Goal: Find specific page/section: Find specific page/section

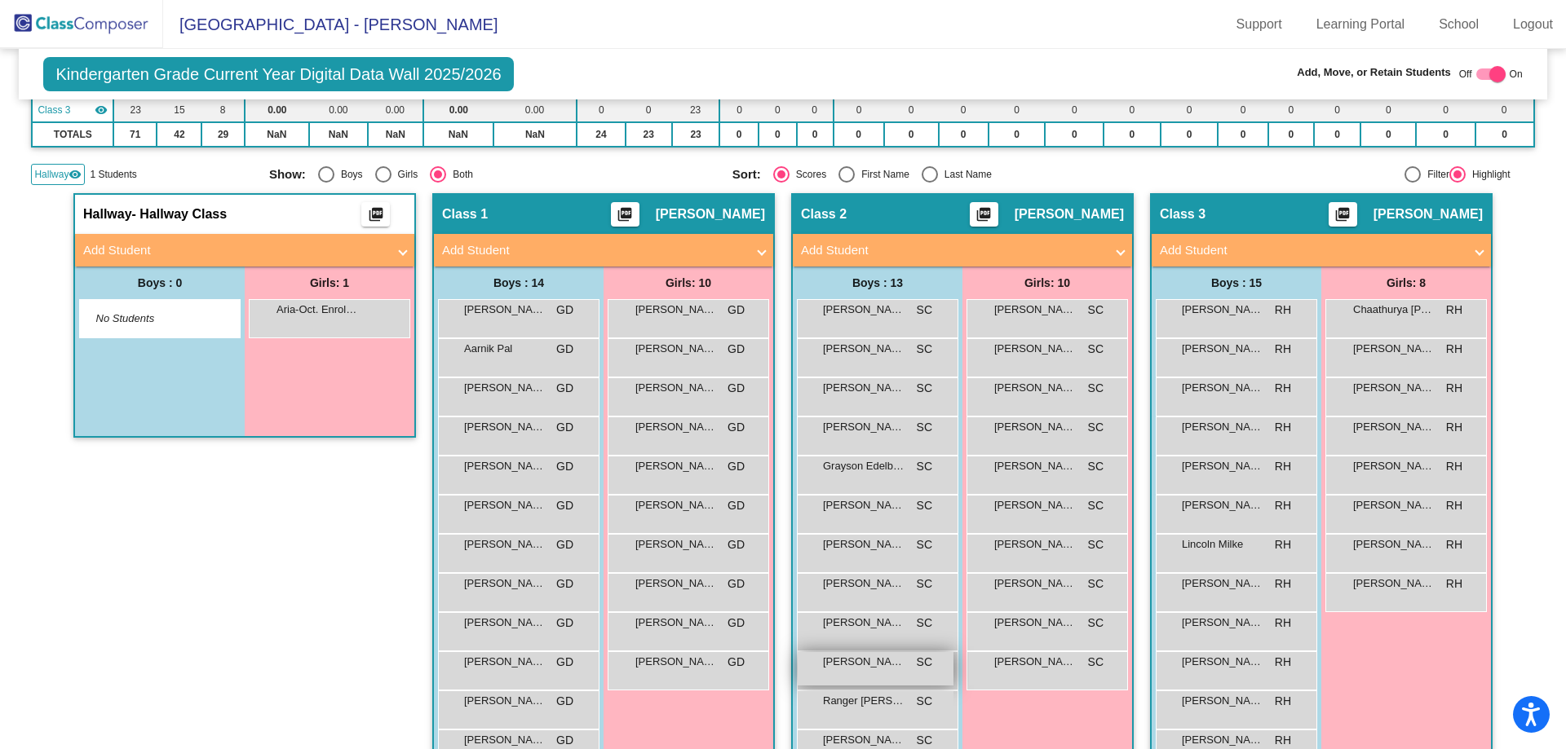
scroll to position [364, 0]
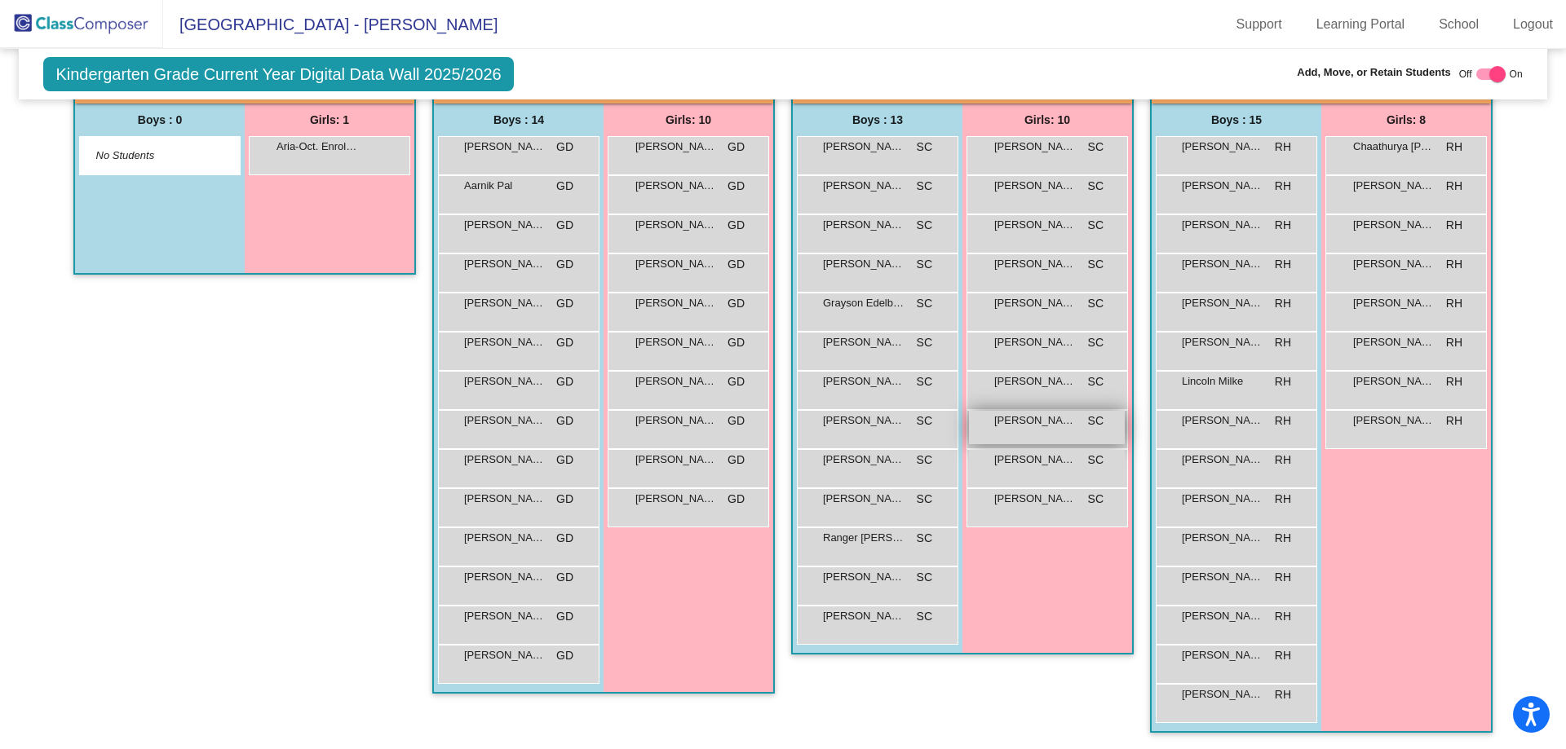
click at [1004, 434] on div "Roohika Vuggirala SC lock do_not_disturb_alt" at bounding box center [1047, 427] width 156 height 33
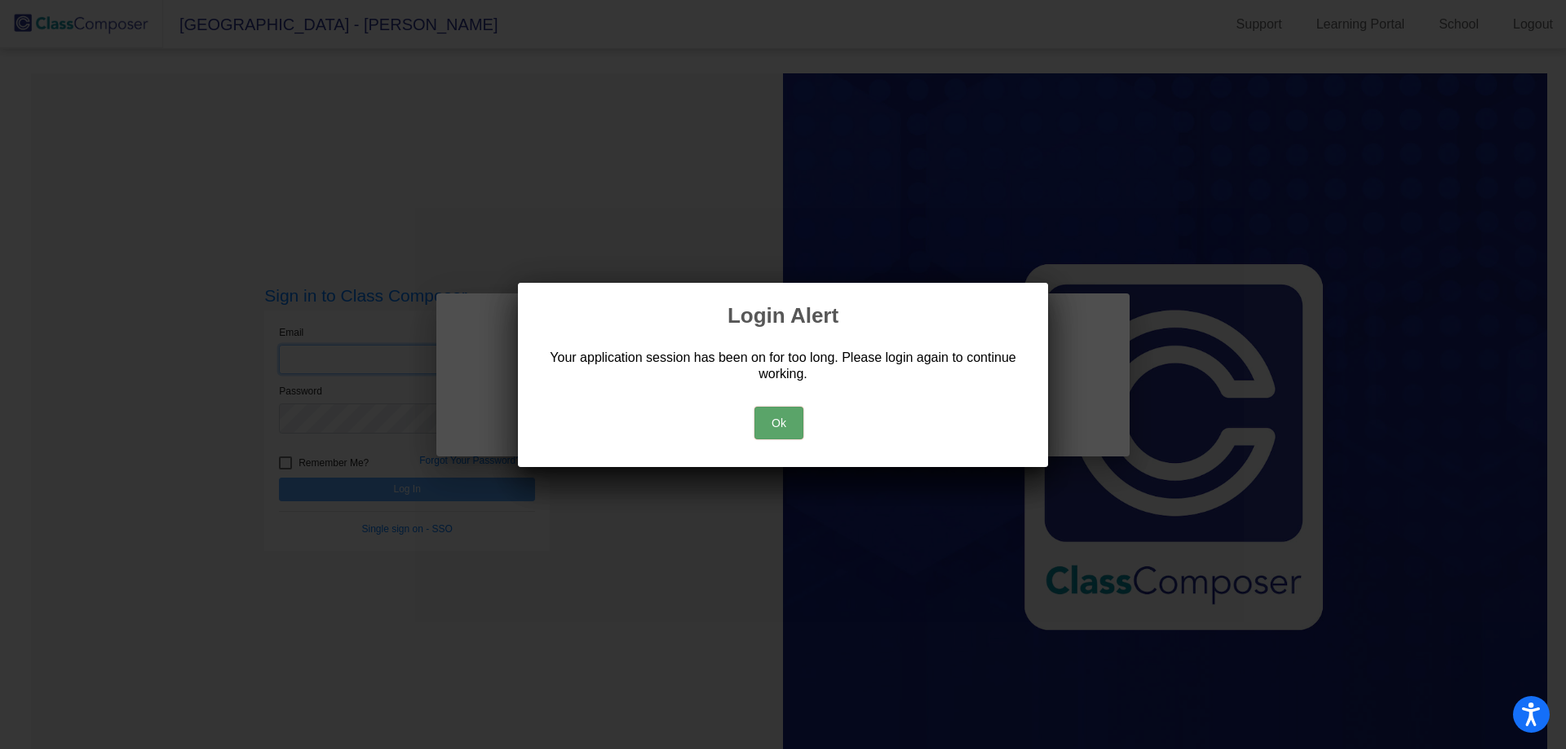
type input "[EMAIL_ADDRESS][DOMAIN_NAME]"
click at [774, 427] on button "Ok" at bounding box center [778, 423] width 49 height 33
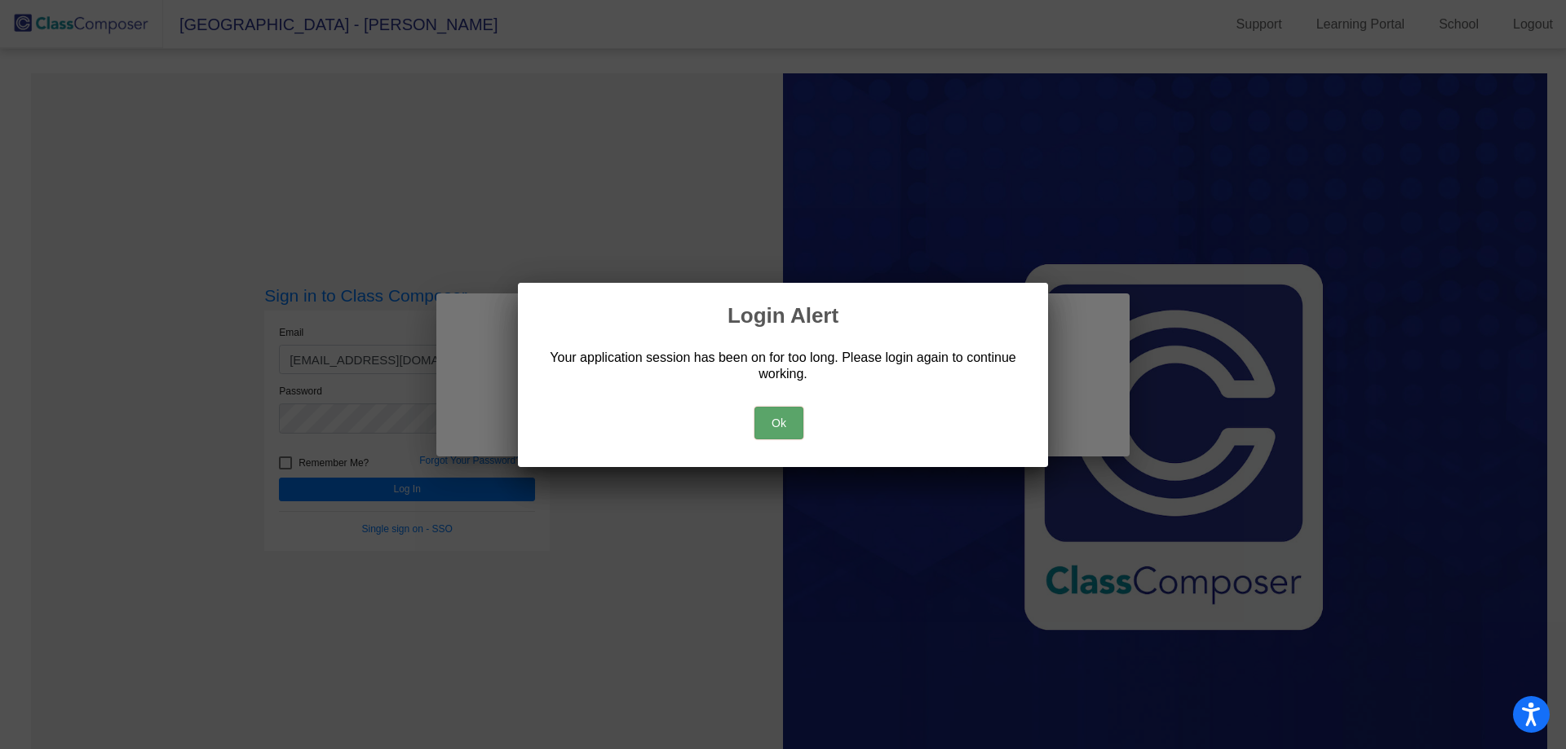
click at [771, 419] on button "Ok" at bounding box center [778, 423] width 49 height 33
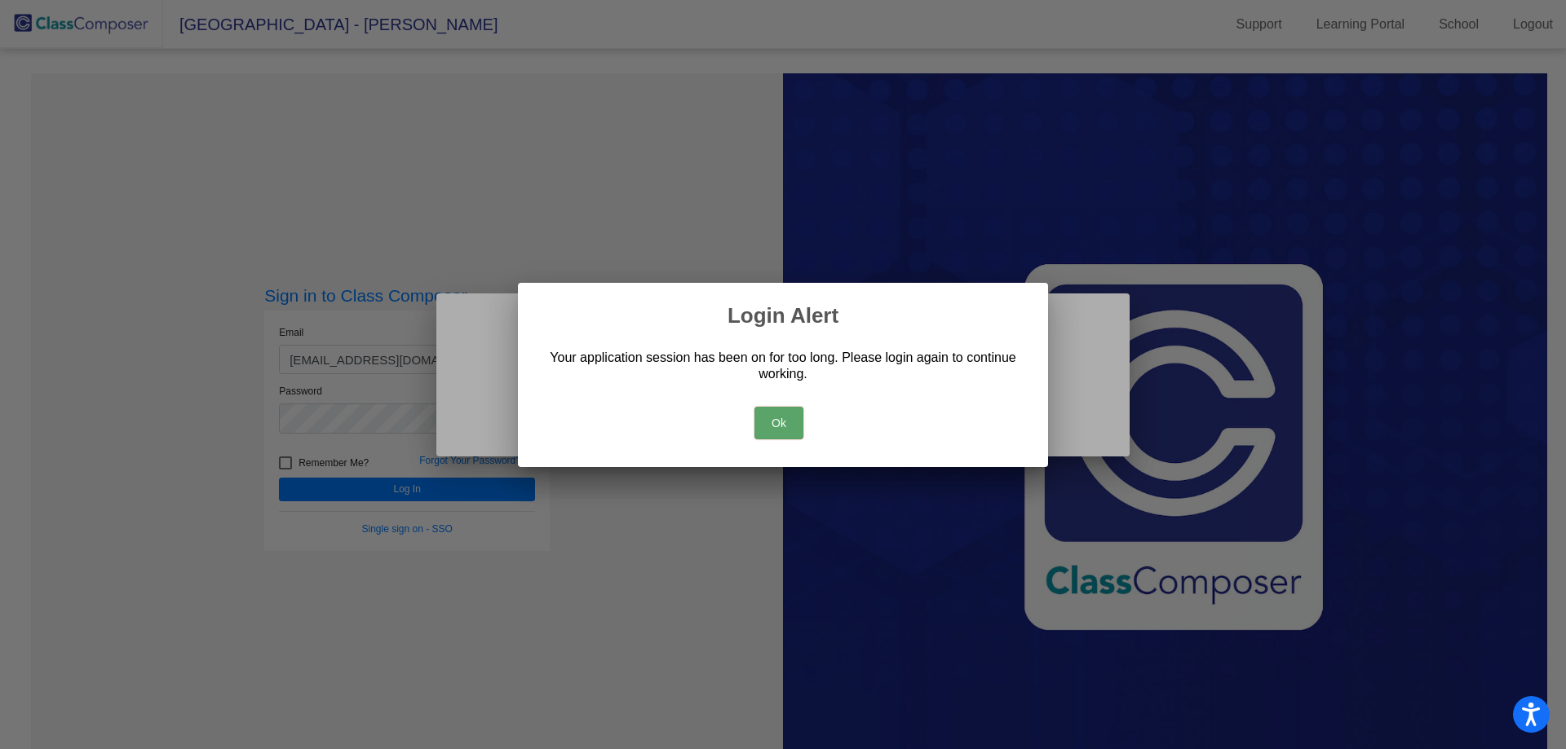
click at [771, 422] on button "Ok" at bounding box center [778, 423] width 49 height 33
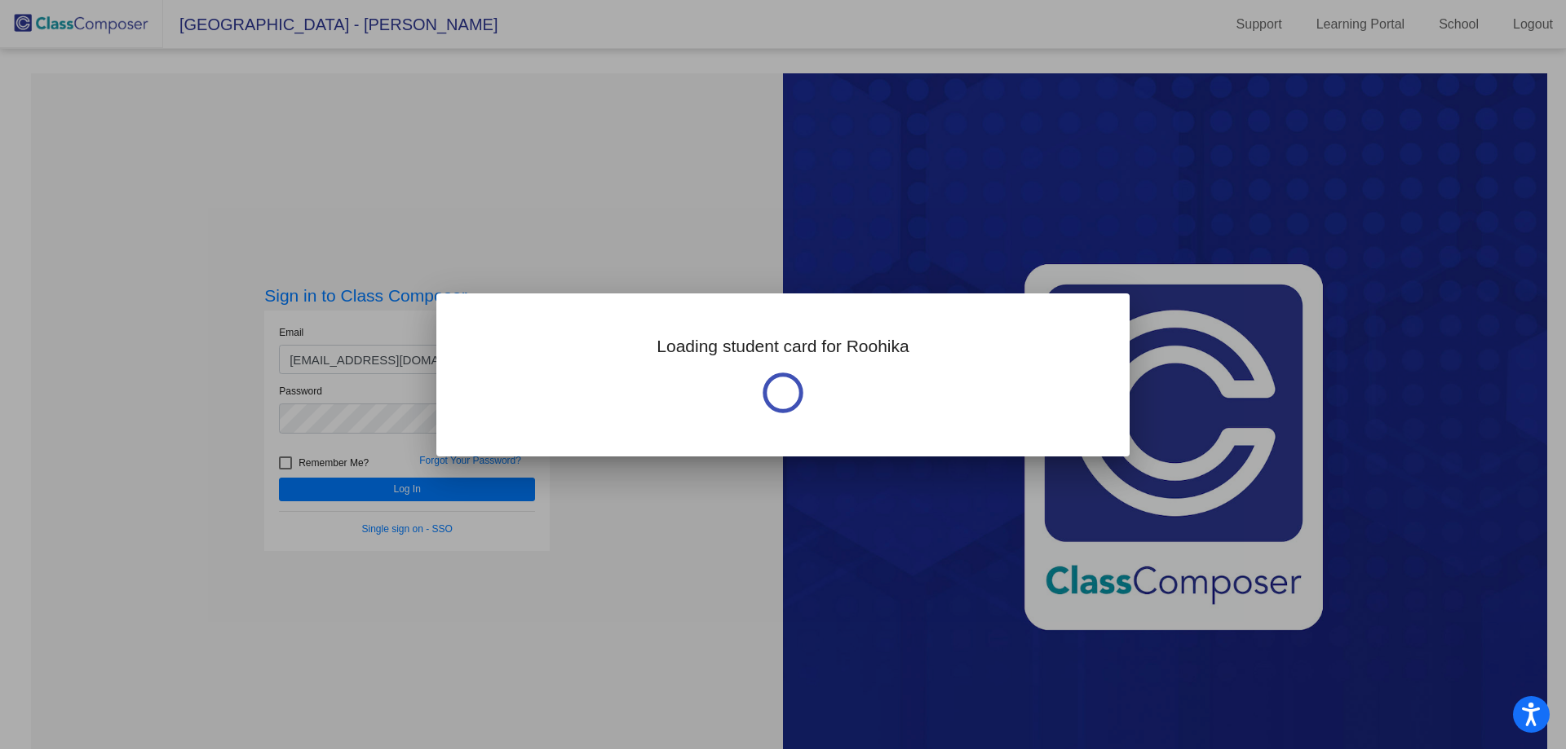
click at [579, 162] on div at bounding box center [783, 374] width 1566 height 749
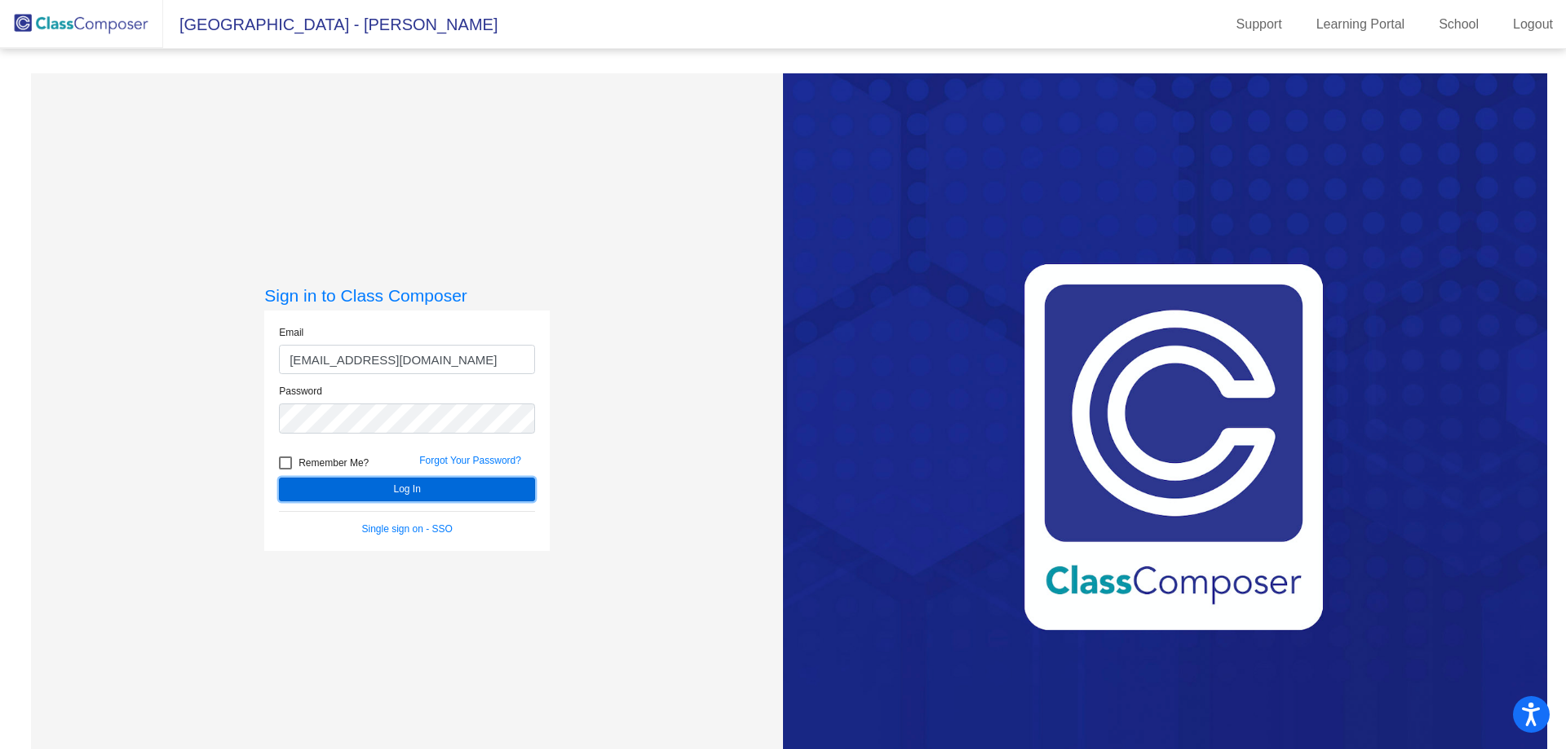
click at [425, 489] on button "Log In" at bounding box center [407, 490] width 256 height 24
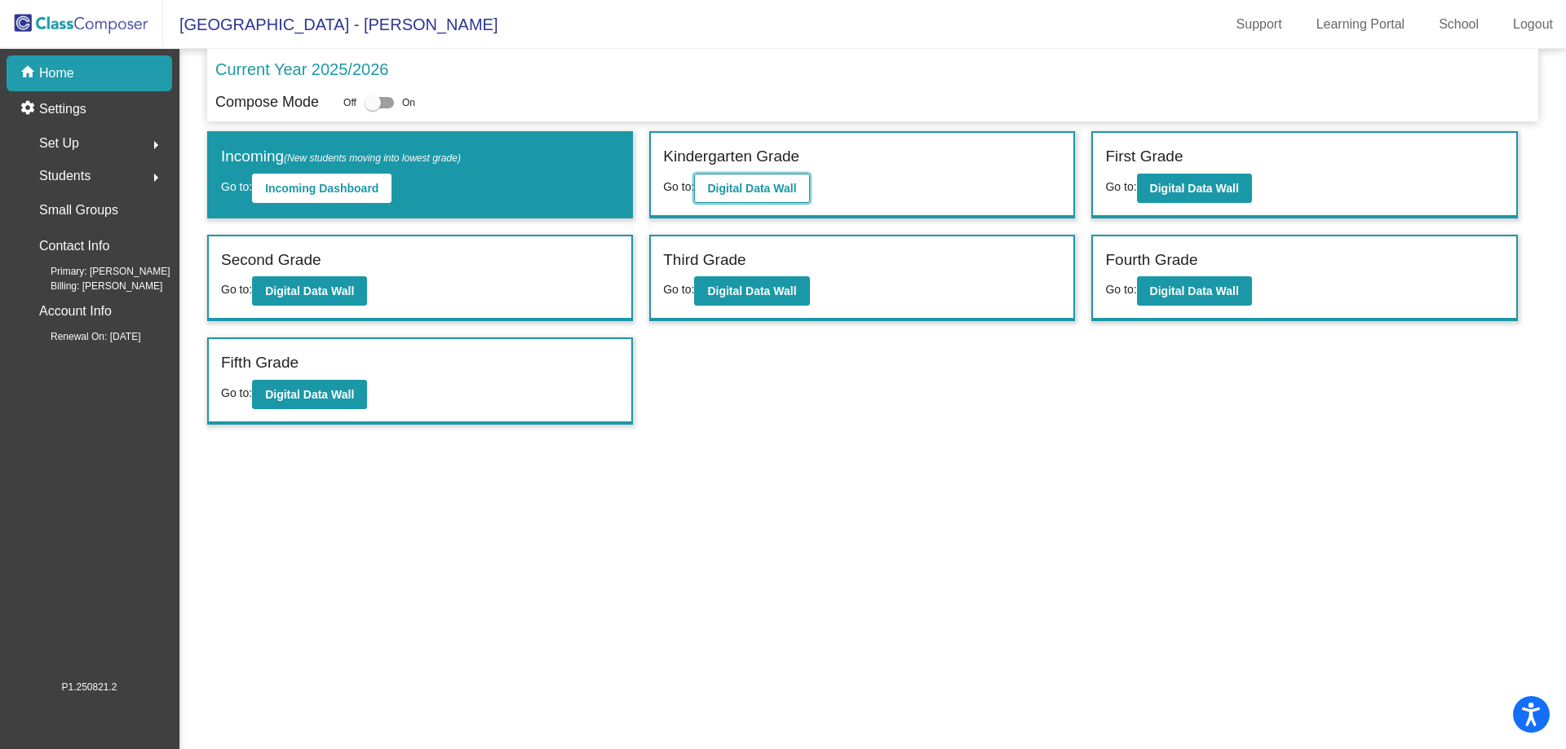
click at [735, 189] on b "Digital Data Wall" at bounding box center [751, 188] width 89 height 13
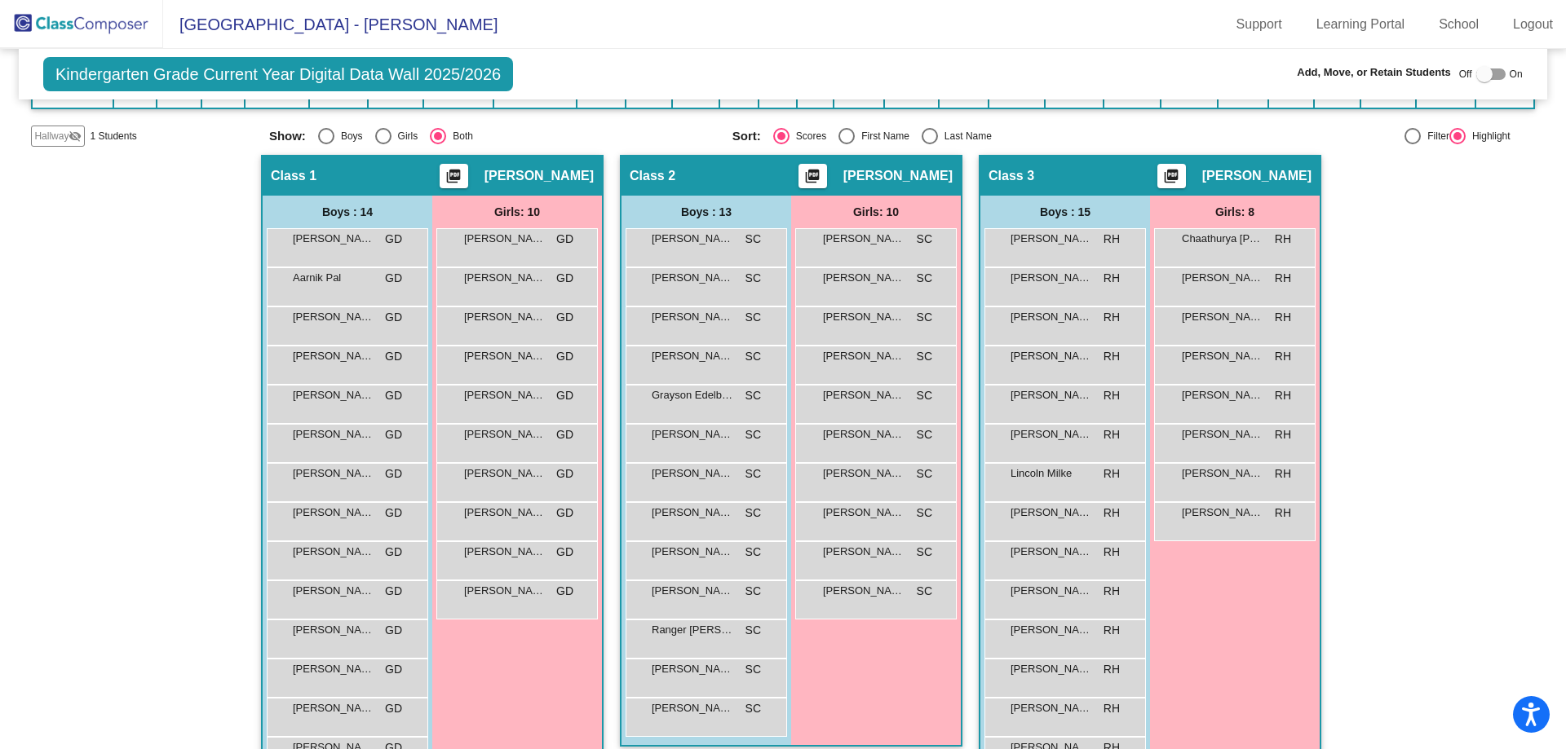
scroll to position [326, 0]
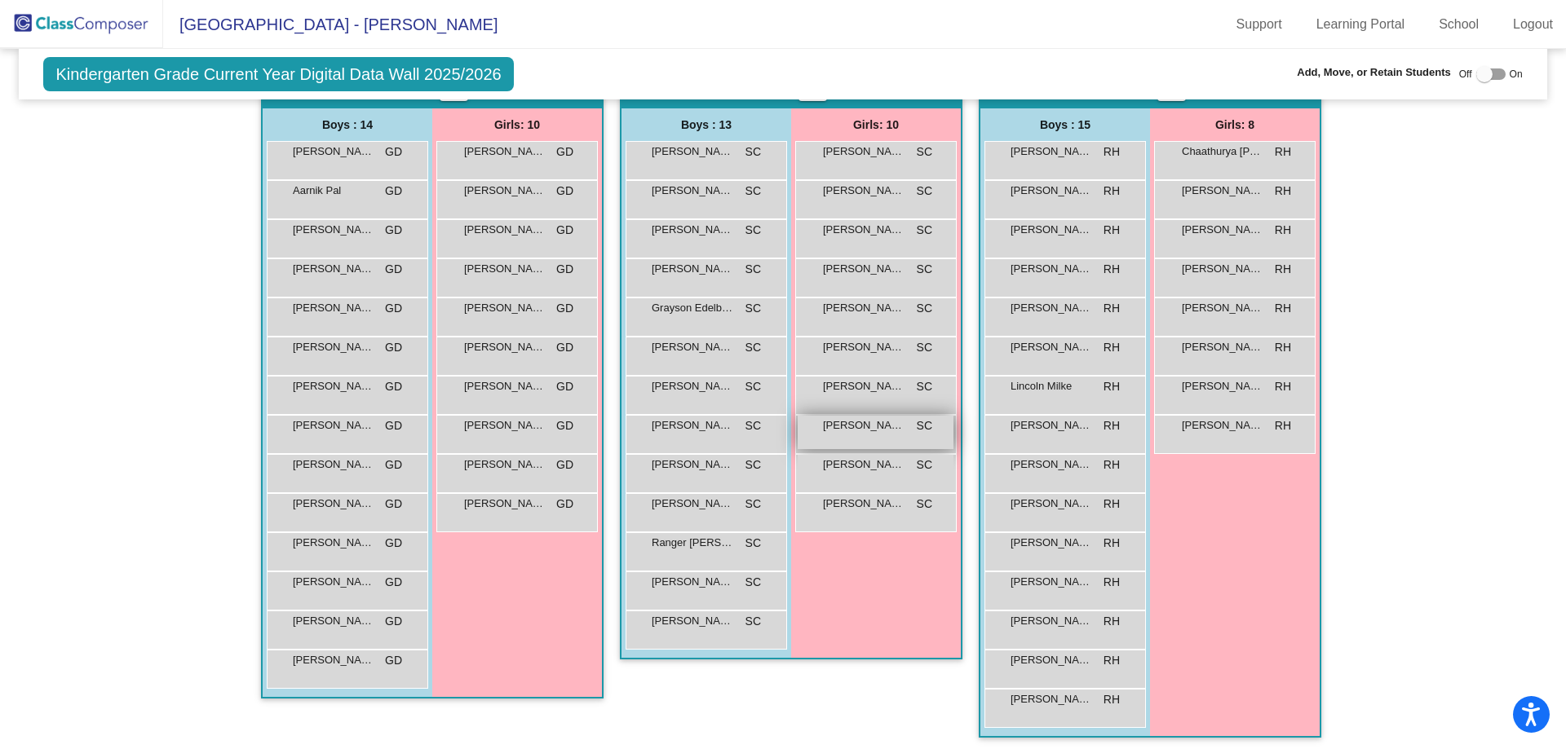
click at [857, 443] on div "Roohika Vuggirala SC lock do_not_disturb_alt" at bounding box center [876, 432] width 156 height 33
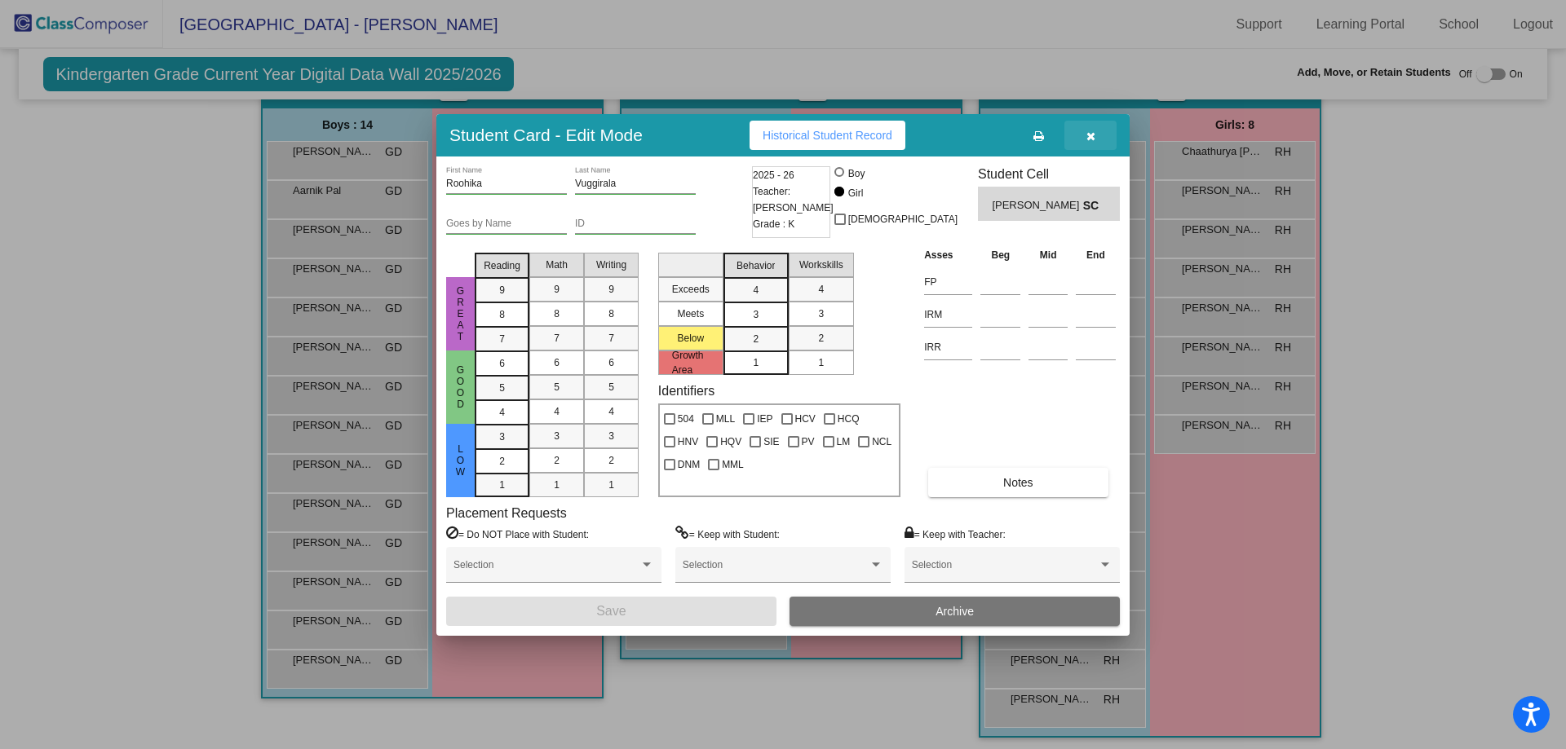
click at [1084, 134] on button "button" at bounding box center [1090, 135] width 52 height 29
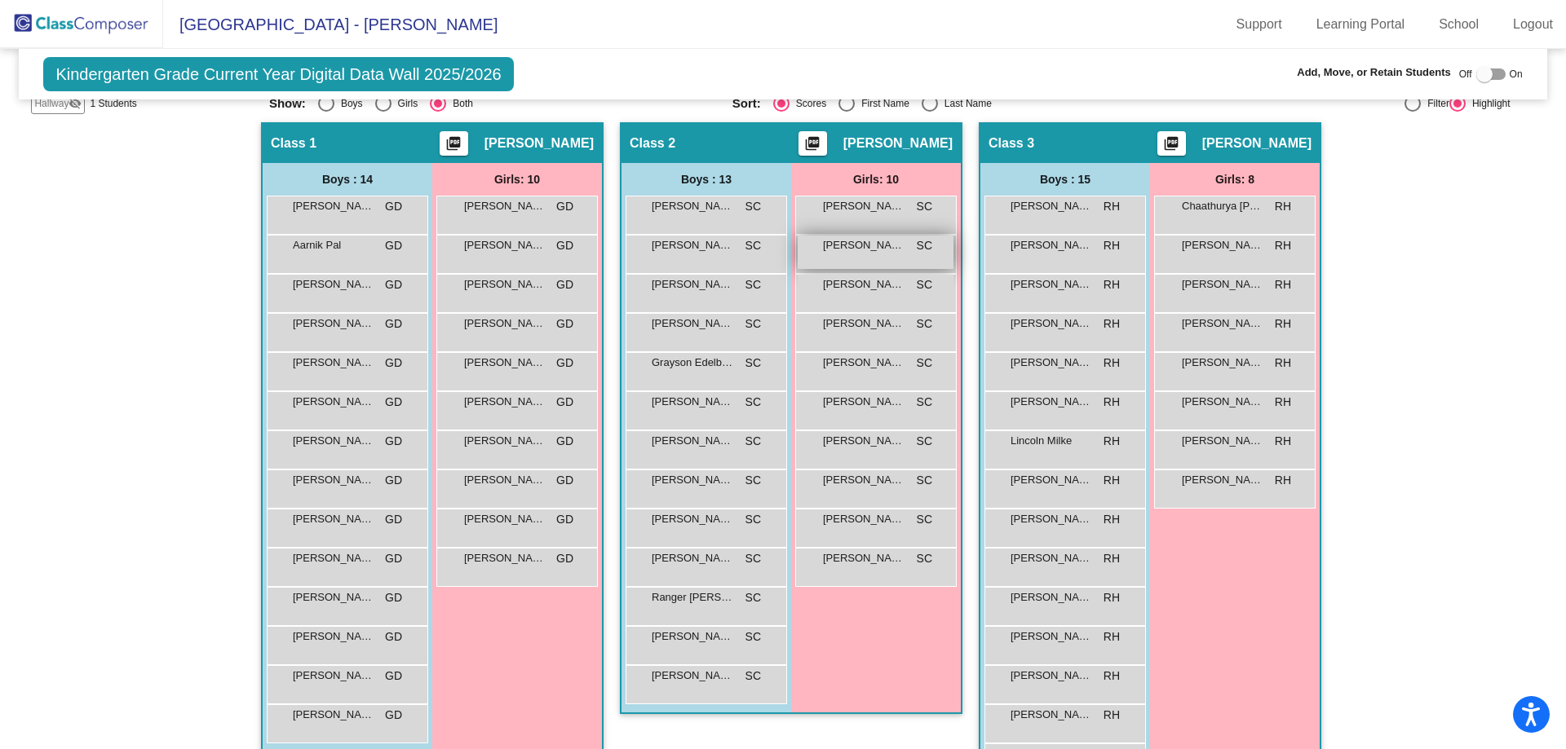
scroll to position [245, 0]
